Goal: Find specific page/section: Find specific page/section

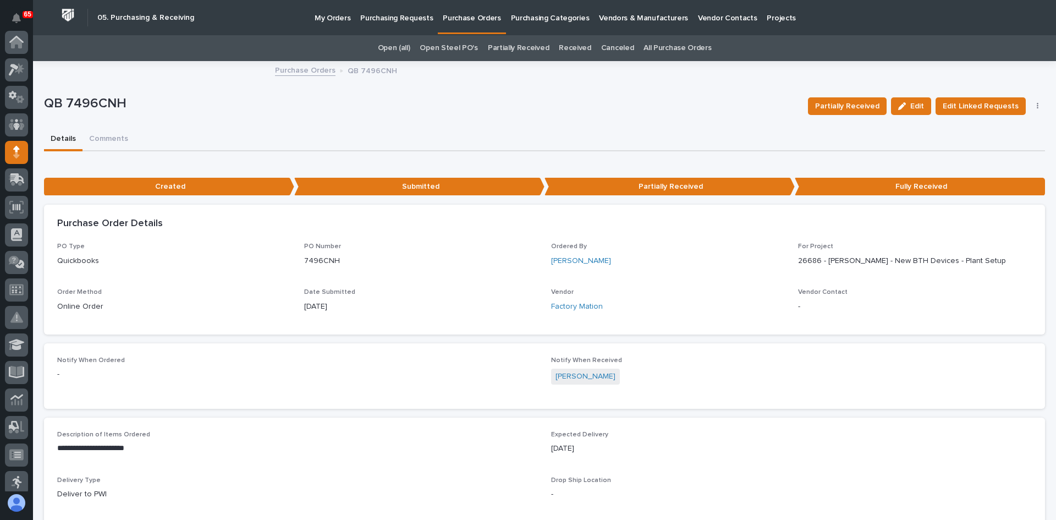
scroll to position [110, 0]
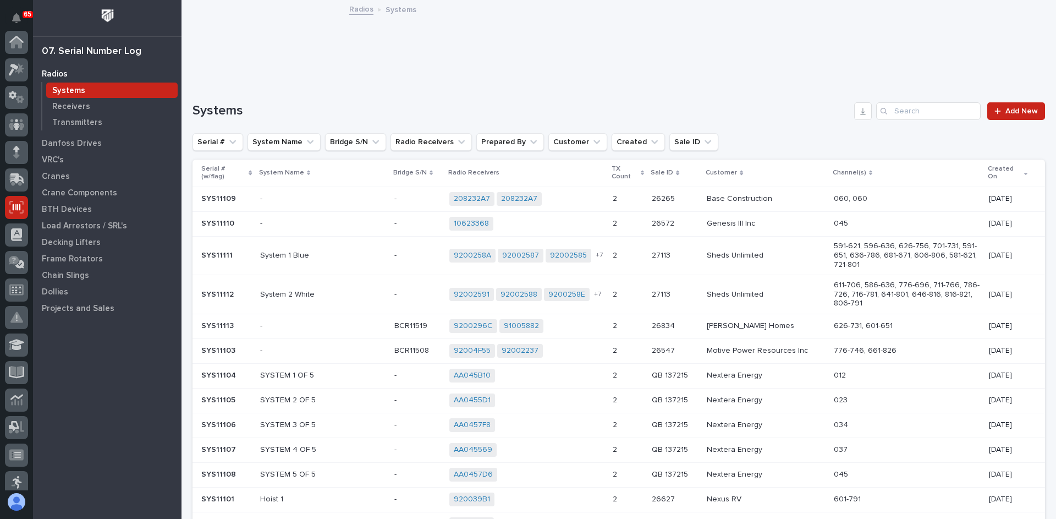
scroll to position [165, 0]
click at [52, 175] on p "Cranes" at bounding box center [56, 177] width 28 height 10
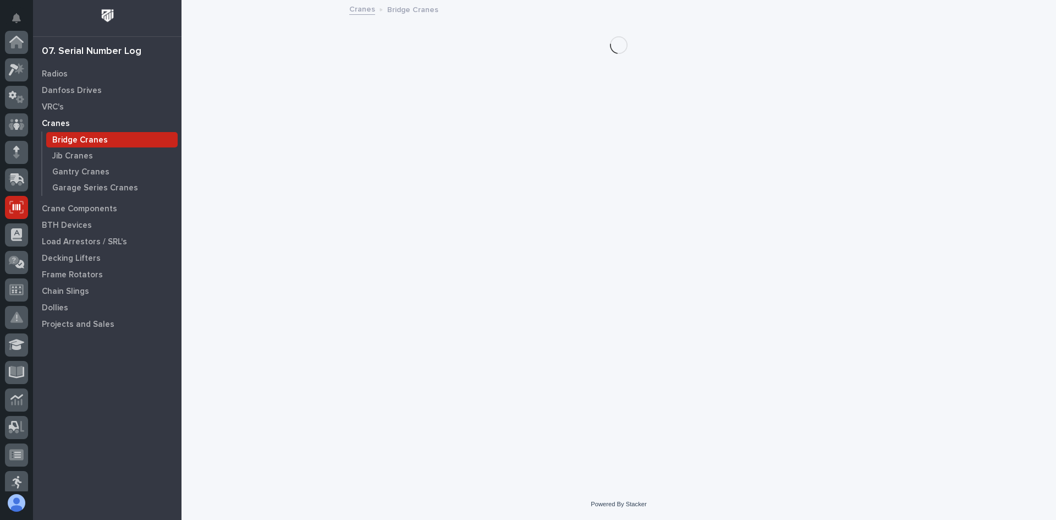
scroll to position [165, 0]
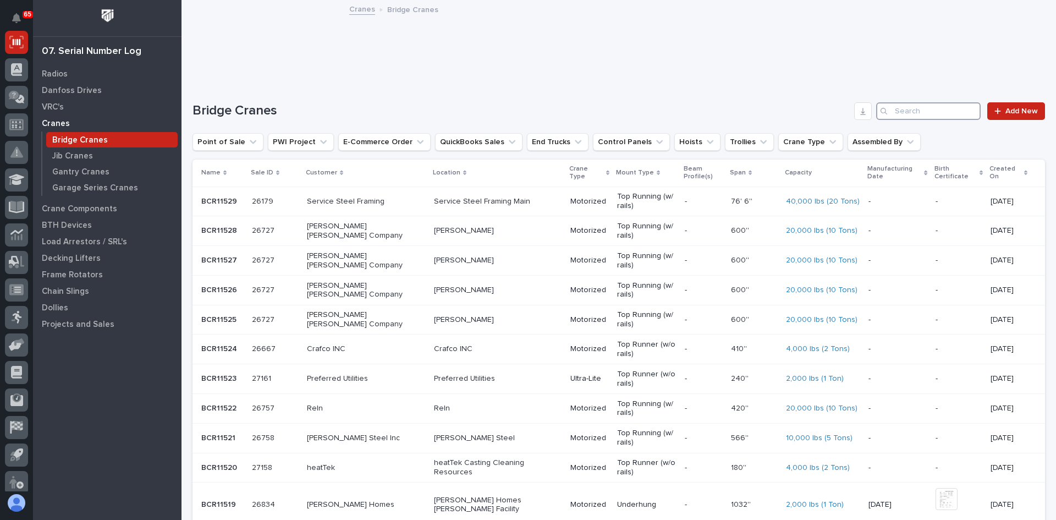
click at [921, 112] on input "Search" at bounding box center [928, 111] width 104 height 18
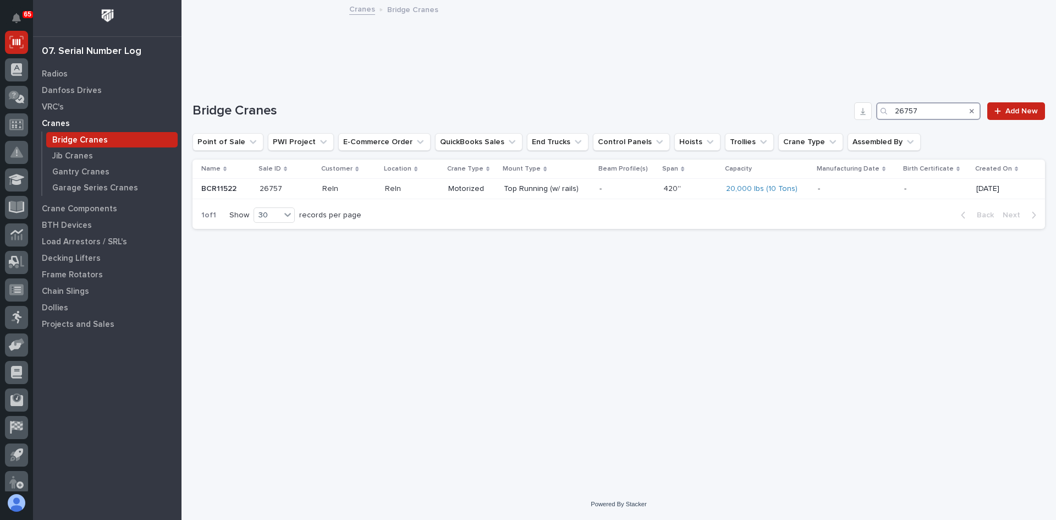
type input "26757"
